Goal: Task Accomplishment & Management: Manage account settings

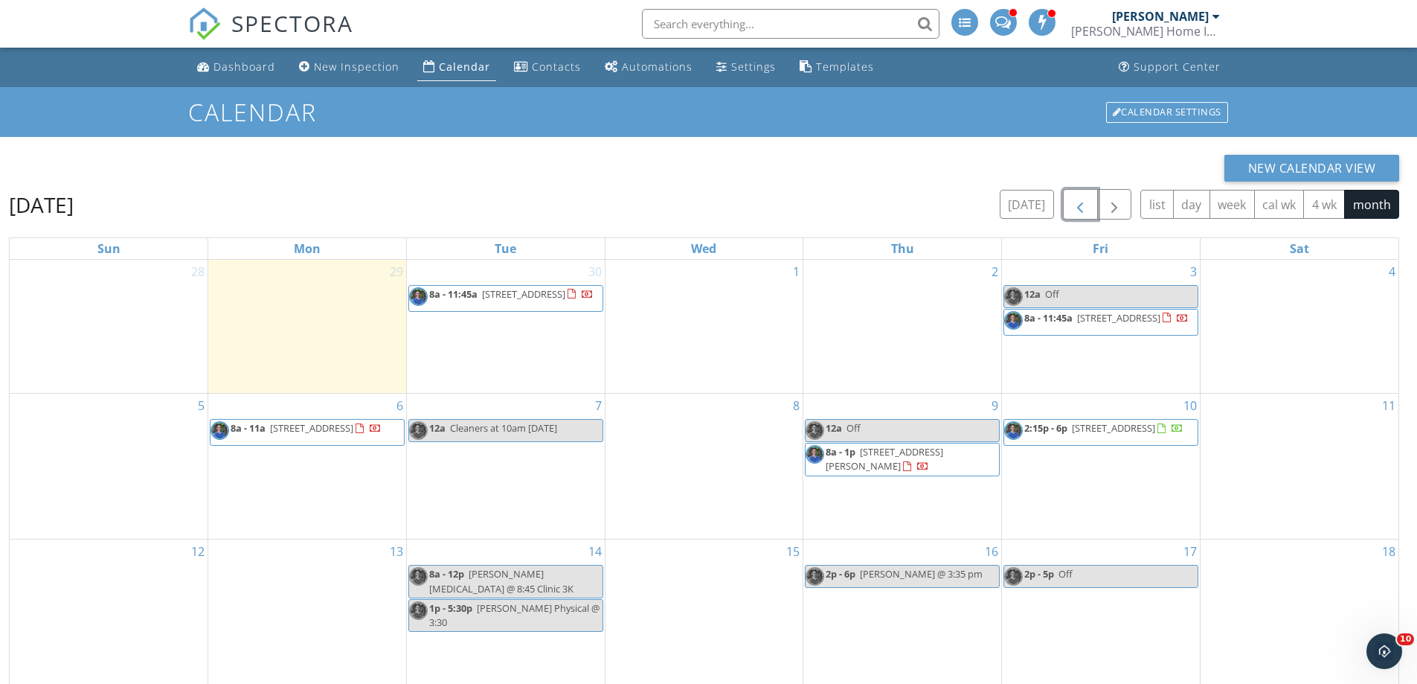
click at [1077, 203] on span "button" at bounding box center [1080, 205] width 18 height 18
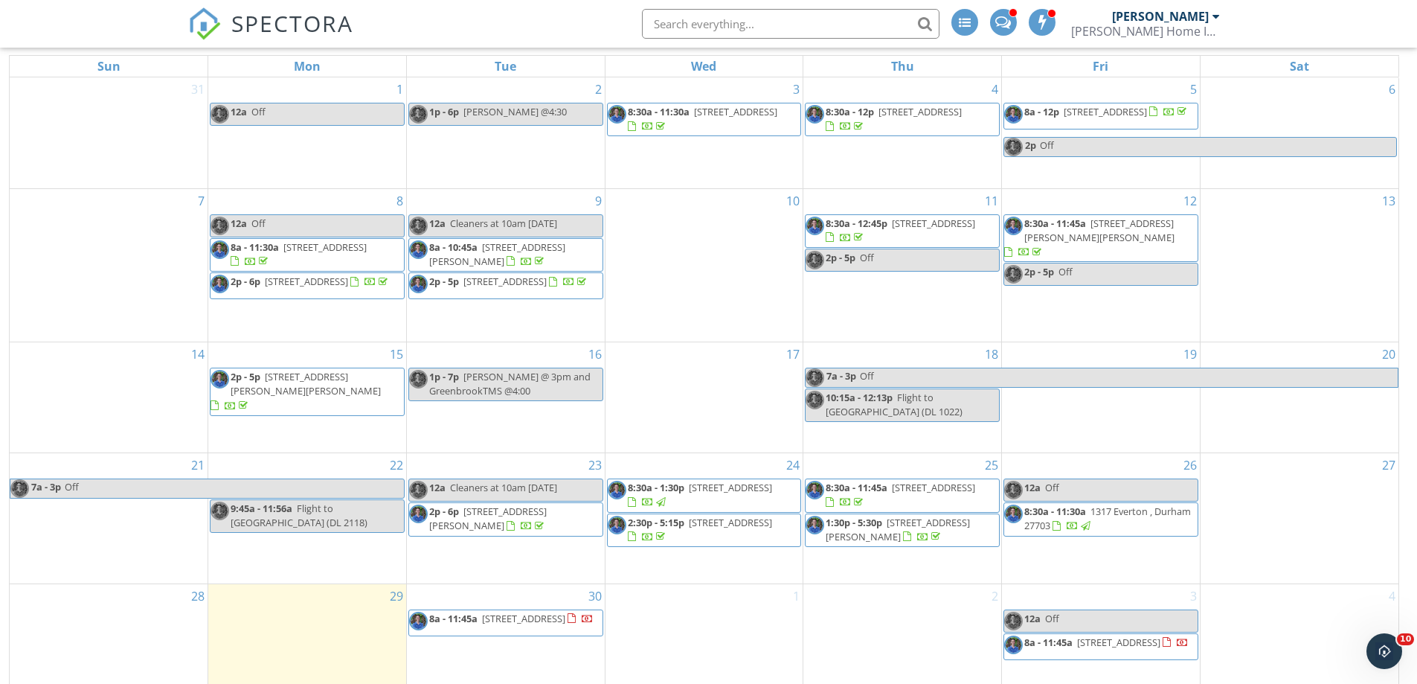
scroll to position [198, 0]
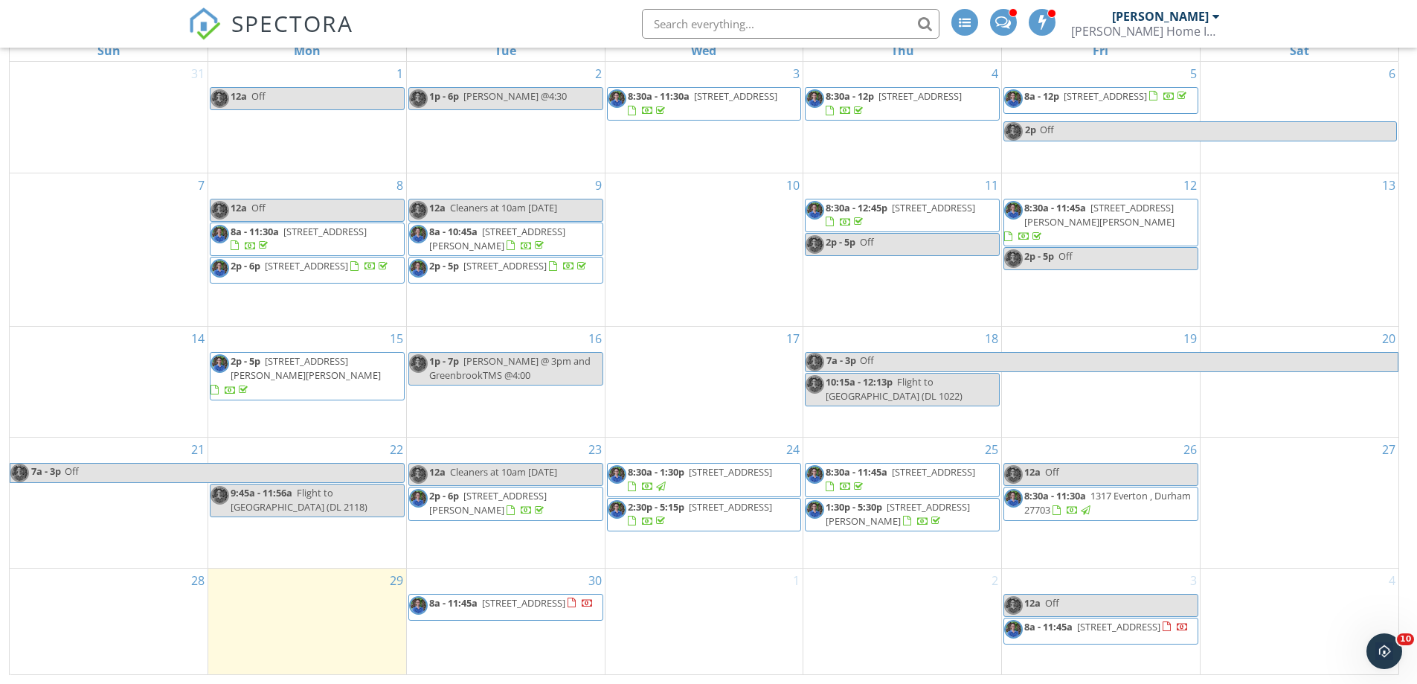
click at [862, 472] on span "8:30a - 11:45a" at bounding box center [857, 471] width 62 height 13
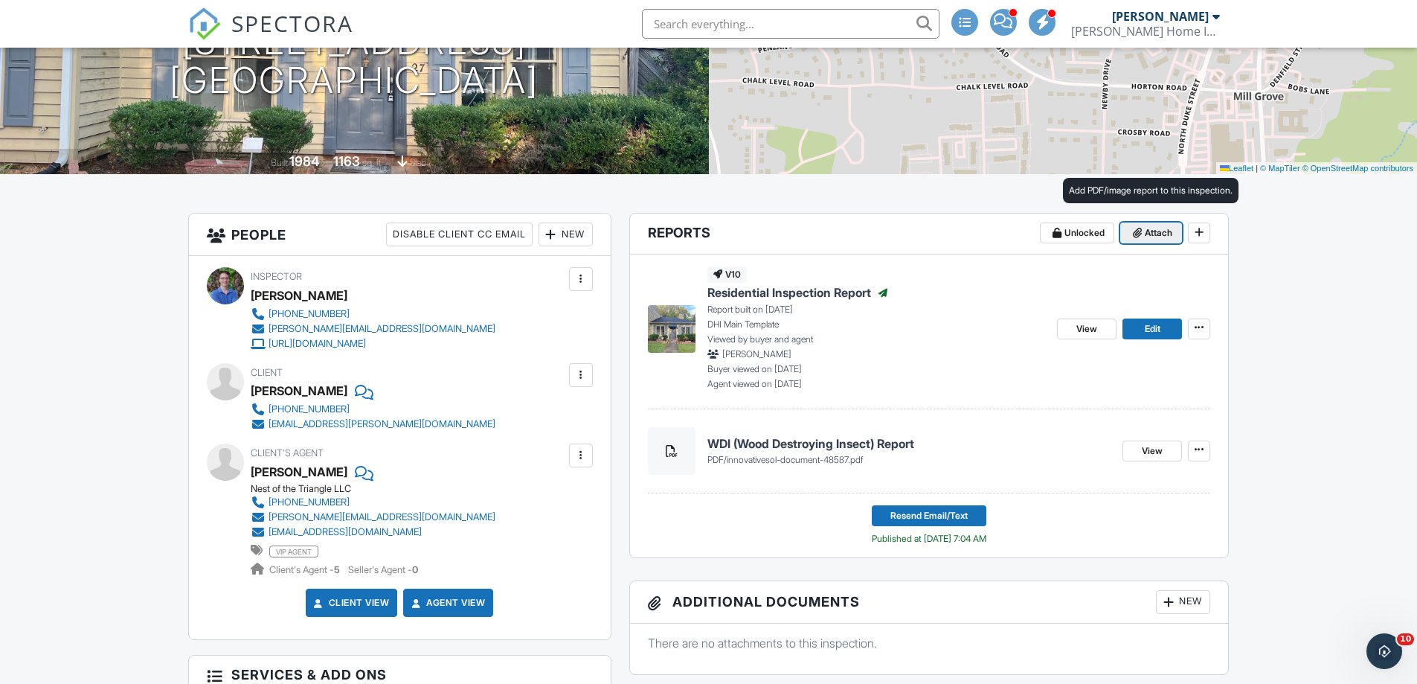
click at [1155, 234] on span "Attach" at bounding box center [1159, 232] width 28 height 15
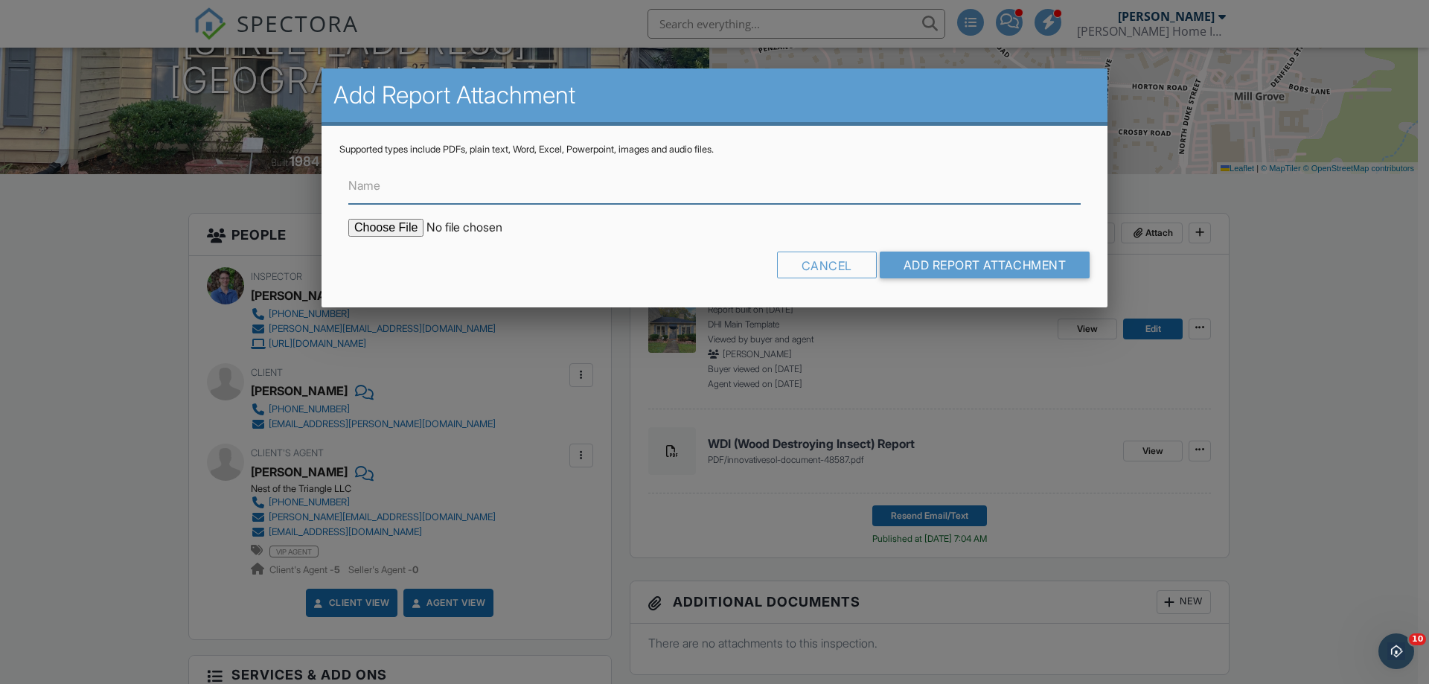
click at [430, 183] on input "Name" at bounding box center [714, 185] width 732 height 36
type input "Radon Test Results"
click at [388, 222] on input "file" at bounding box center [474, 228] width 253 height 18
type input "C:\fakepath\27_Stonewall_Way202509291023.pdf"
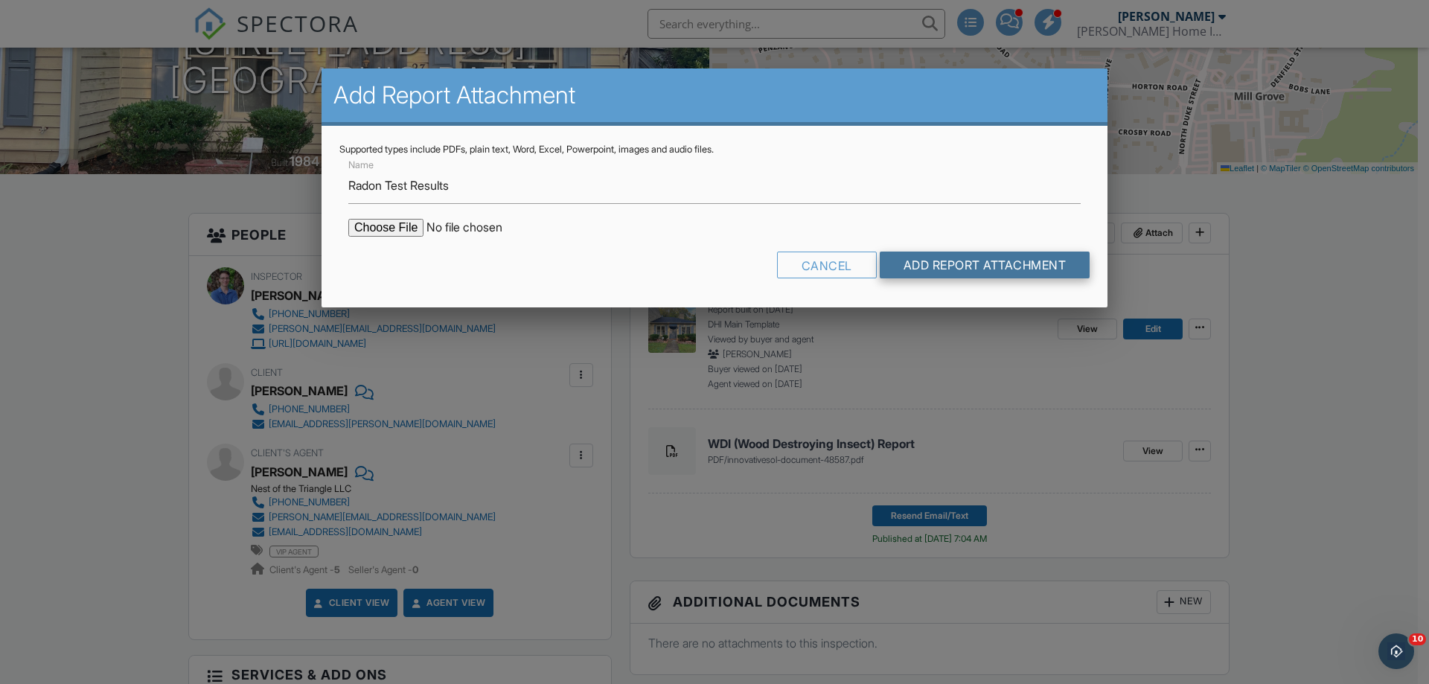
click at [949, 260] on input "Add Report Attachment" at bounding box center [984, 264] width 211 height 27
